Goal: Transaction & Acquisition: Purchase product/service

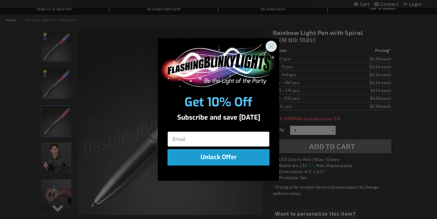
click at [271, 45] on circle "Close dialog" at bounding box center [271, 46] width 10 height 10
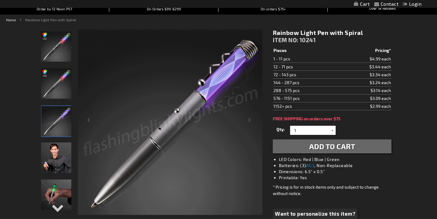
click at [50, 86] on img "Light Up Rainbow Spiral LED Pen" at bounding box center [56, 83] width 30 height 30
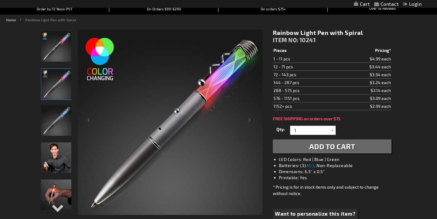
click at [64, 160] on img "Male displaying Light Up Rainbow Spiral LED Pen" at bounding box center [56, 157] width 30 height 30
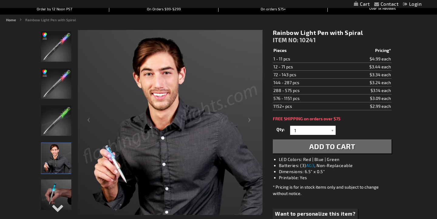
click at [59, 200] on img "Hand model displaying Light Up Rainbow Spiral LED Pen" at bounding box center [56, 194] width 30 height 30
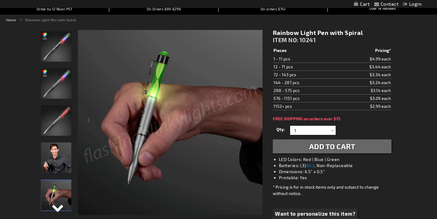
click at [57, 209] on div "Next" at bounding box center [56, 212] width 9 height 13
